Goal: Task Accomplishment & Management: Complete application form

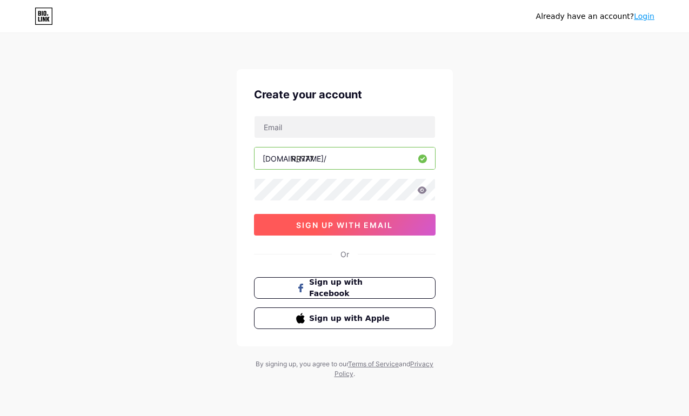
click at [271, 227] on button "sign up with email" at bounding box center [344, 225] width 181 height 22
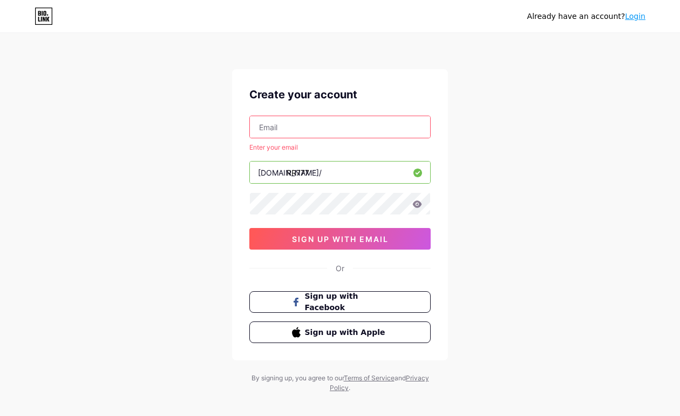
click at [270, 131] on input "text" at bounding box center [340, 127] width 180 height 22
type input "[EMAIL_ADDRESS][DOMAIN_NAME]"
click at [242, 181] on div "Create your account [EMAIL_ADDRESS][DOMAIN_NAME] Enter your email [DOMAIN_NAME]…" at bounding box center [340, 214] width 216 height 291
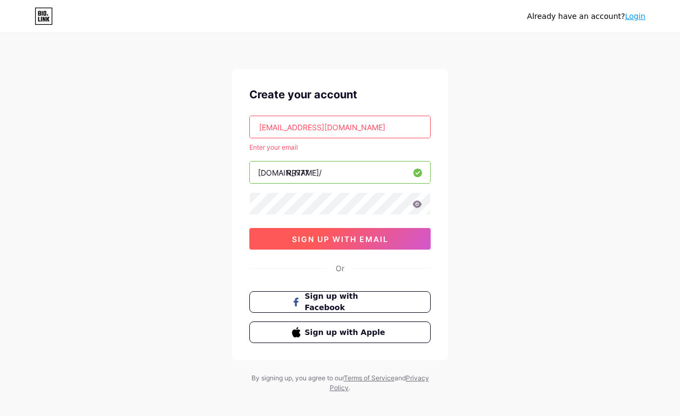
click at [292, 239] on span "sign up with email" at bounding box center [340, 238] width 97 height 9
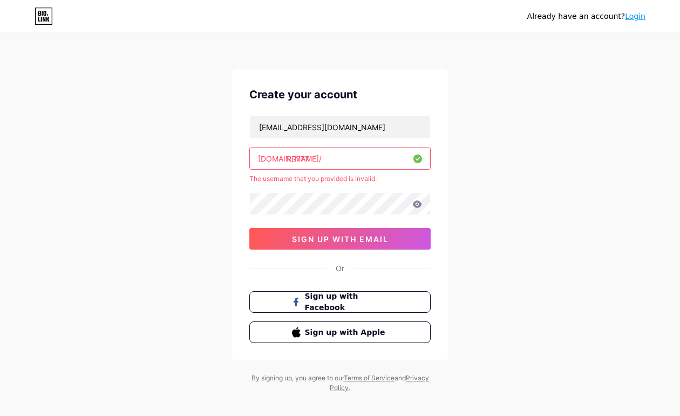
click at [298, 157] on input "RR777" at bounding box center [340, 158] width 180 height 22
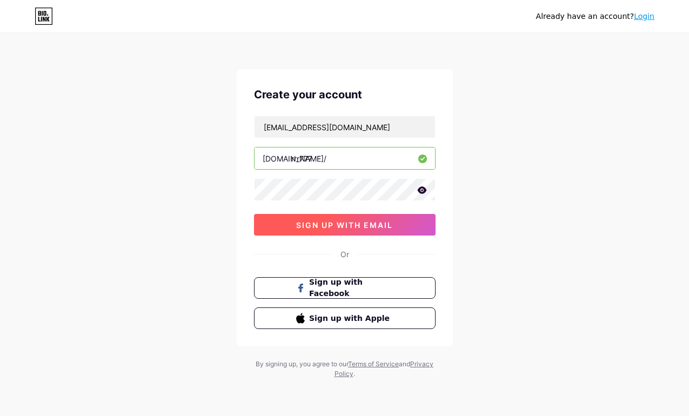
type input "rrr777"
click at [300, 221] on span "sign up with email" at bounding box center [344, 224] width 97 height 9
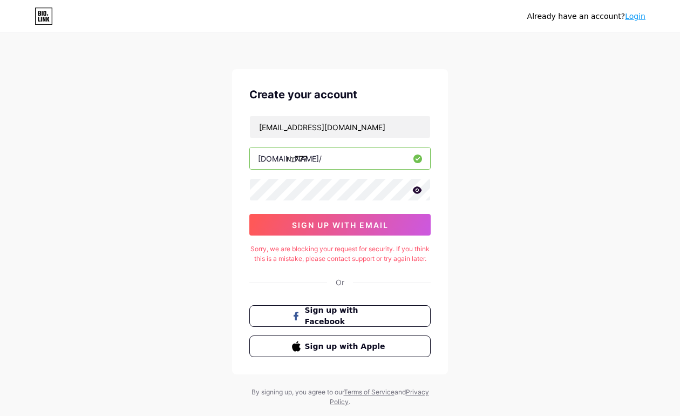
click at [314, 255] on div "Sorry, we are blocking your request for security. If you think this is a mistak…" at bounding box center [339, 253] width 181 height 19
click at [315, 252] on div "Sorry, we are blocking your request for security. If you think this is a mistak…" at bounding box center [339, 253] width 181 height 19
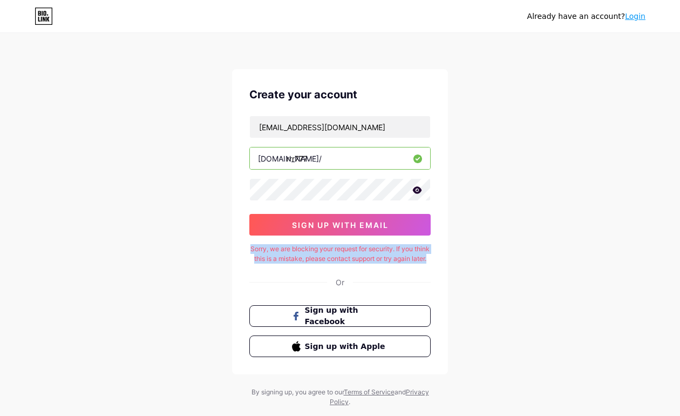
click at [315, 252] on div "Sorry, we are blocking your request for security. If you think this is a mistak…" at bounding box center [339, 253] width 181 height 19
copy div "Sorry, we are blocking your request for security. If you think this is a mistak…"
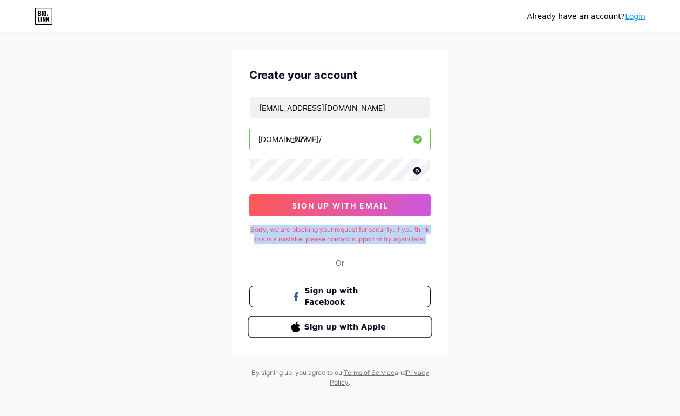
scroll to position [35, 0]
